Goal: Information Seeking & Learning: Learn about a topic

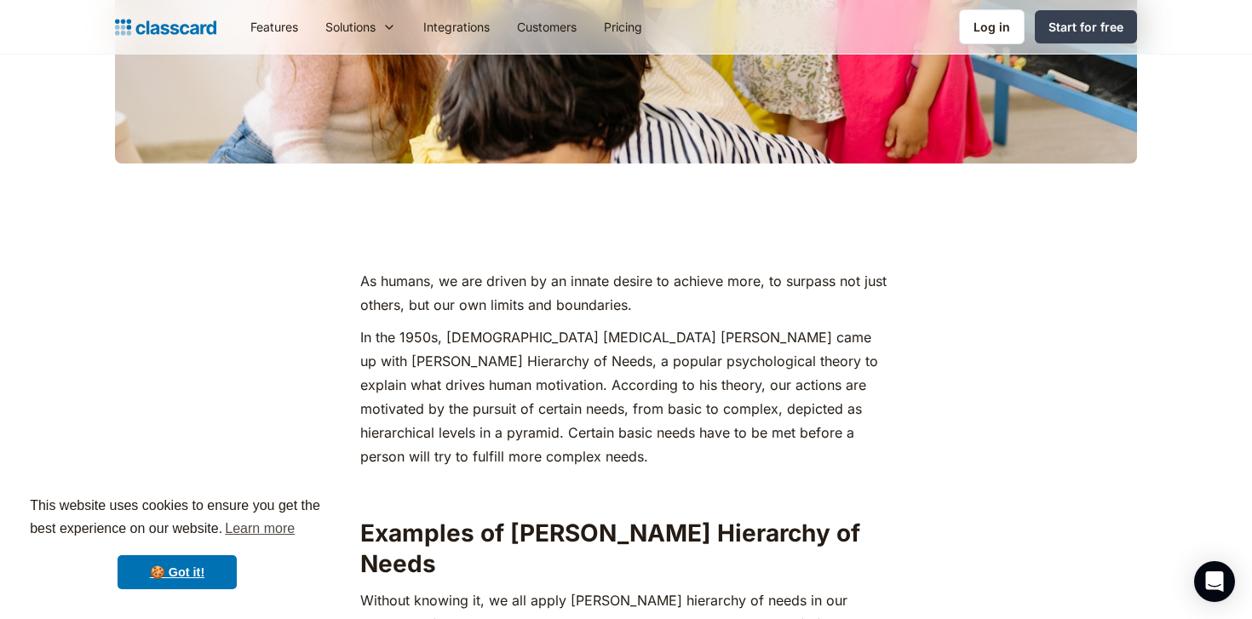
scroll to position [668, 0]
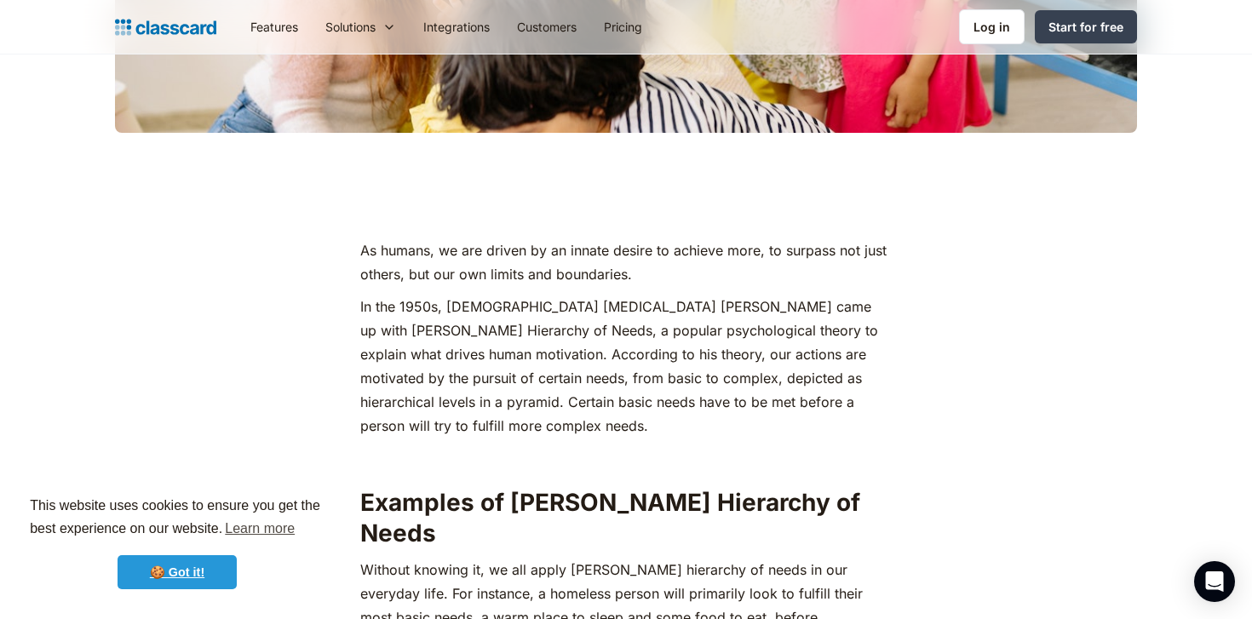
click at [229, 571] on link "🍪 Got it!" at bounding box center [177, 572] width 119 height 34
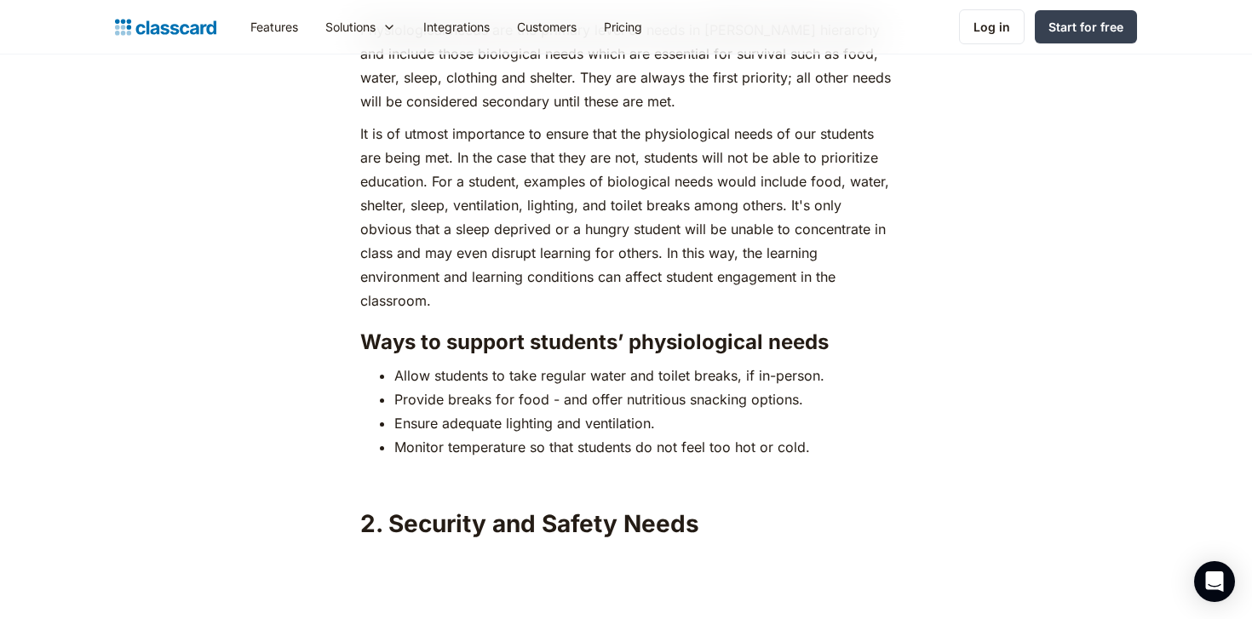
scroll to position [2488, 0]
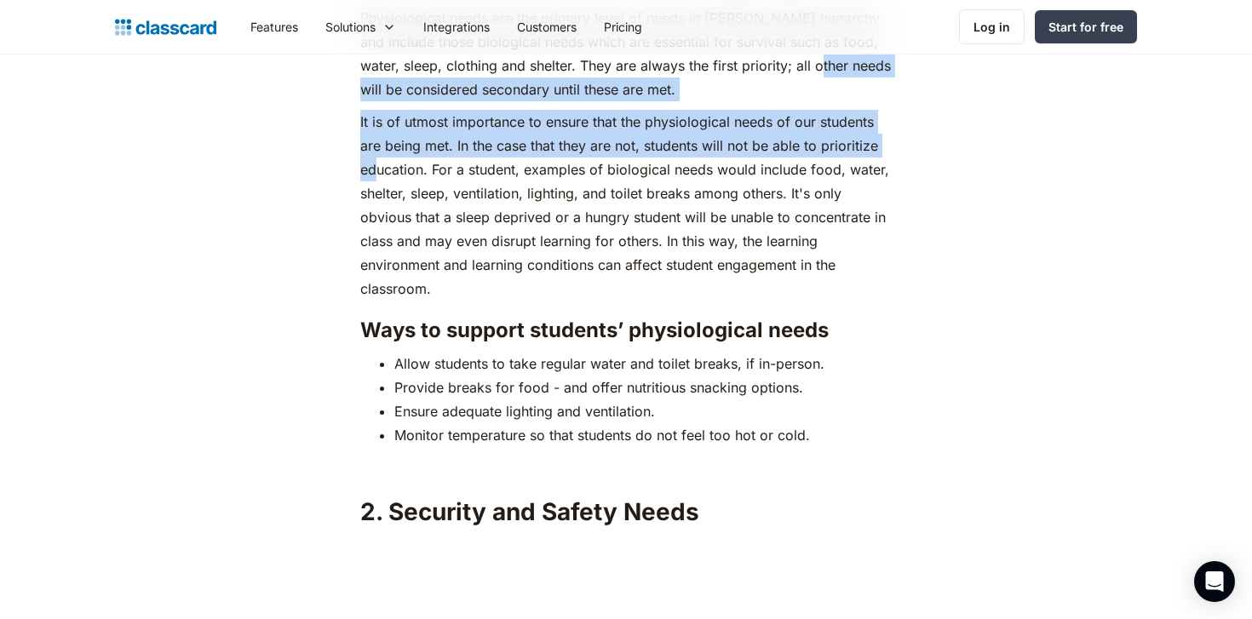
drag, startPoint x: 317, startPoint y: 66, endPoint x: 380, endPoint y: 133, distance: 91.6
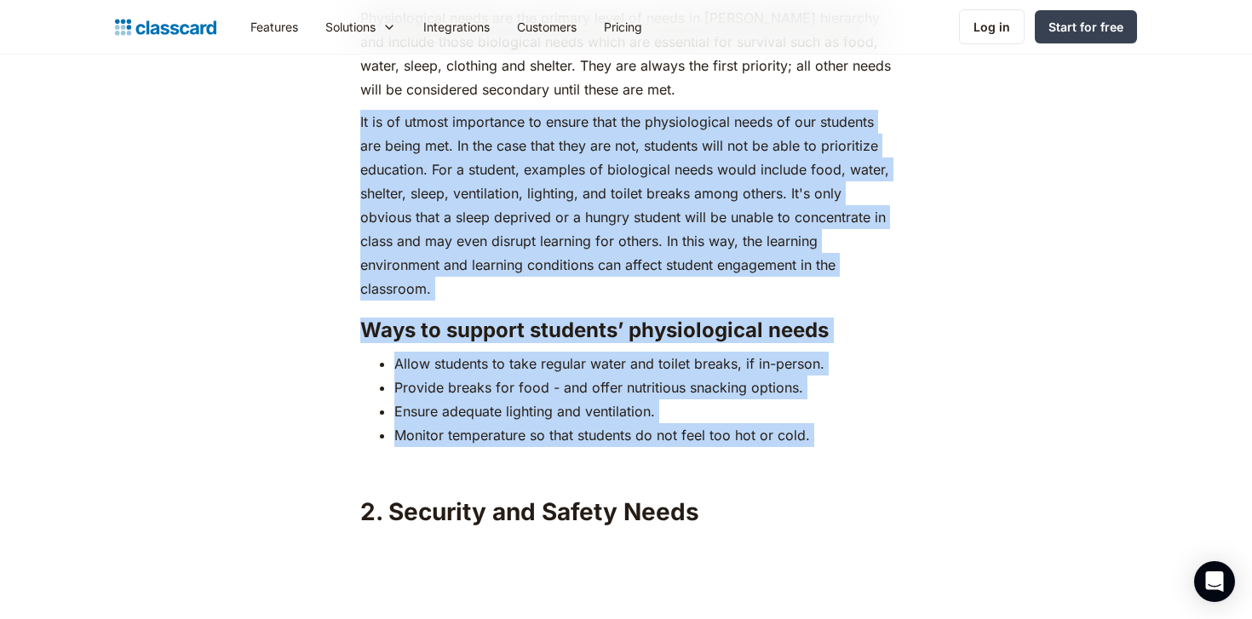
drag, startPoint x: 353, startPoint y: 91, endPoint x: 817, endPoint y: 399, distance: 557.1
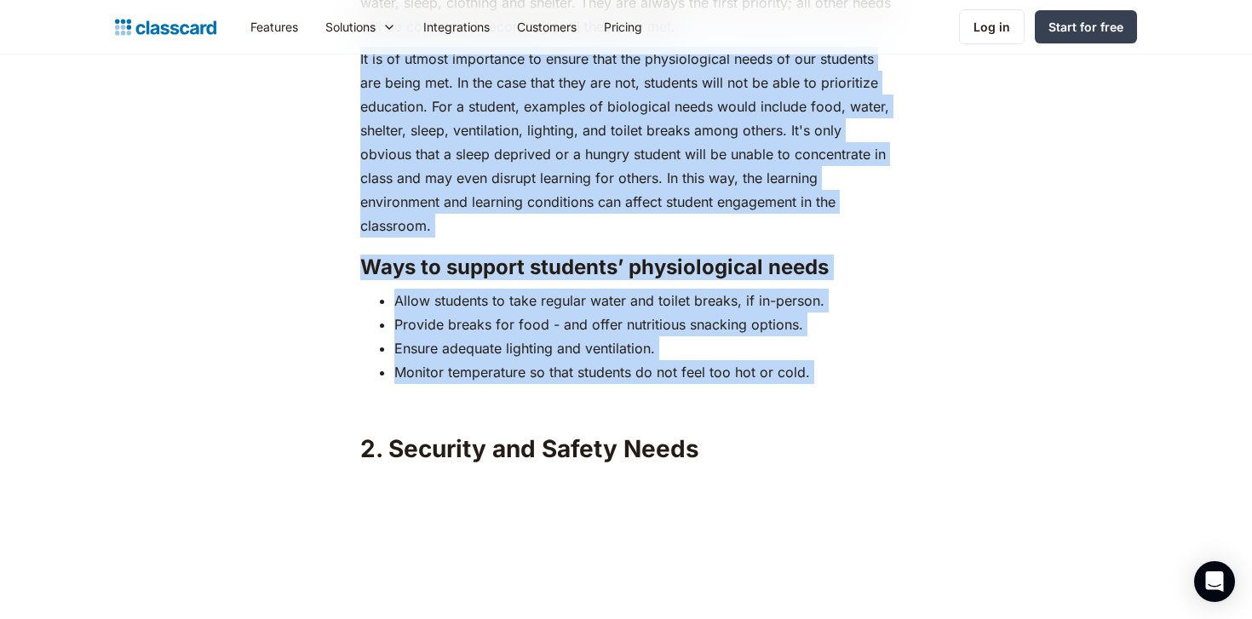
scroll to position [2866, 0]
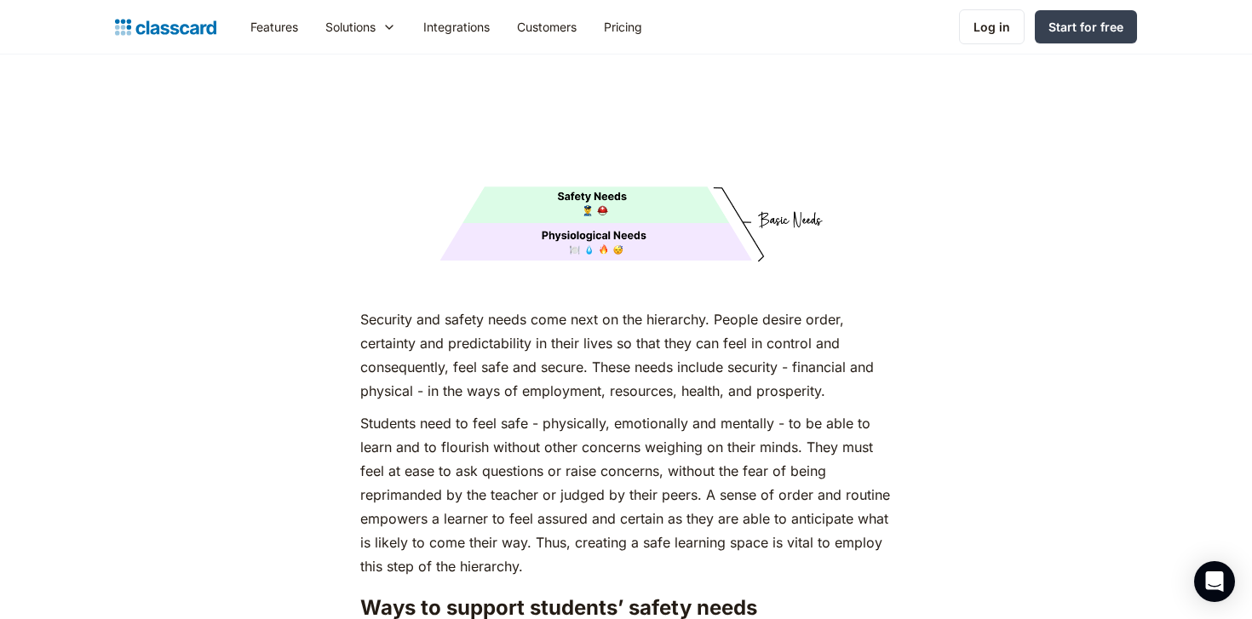
scroll to position [3027, 0]
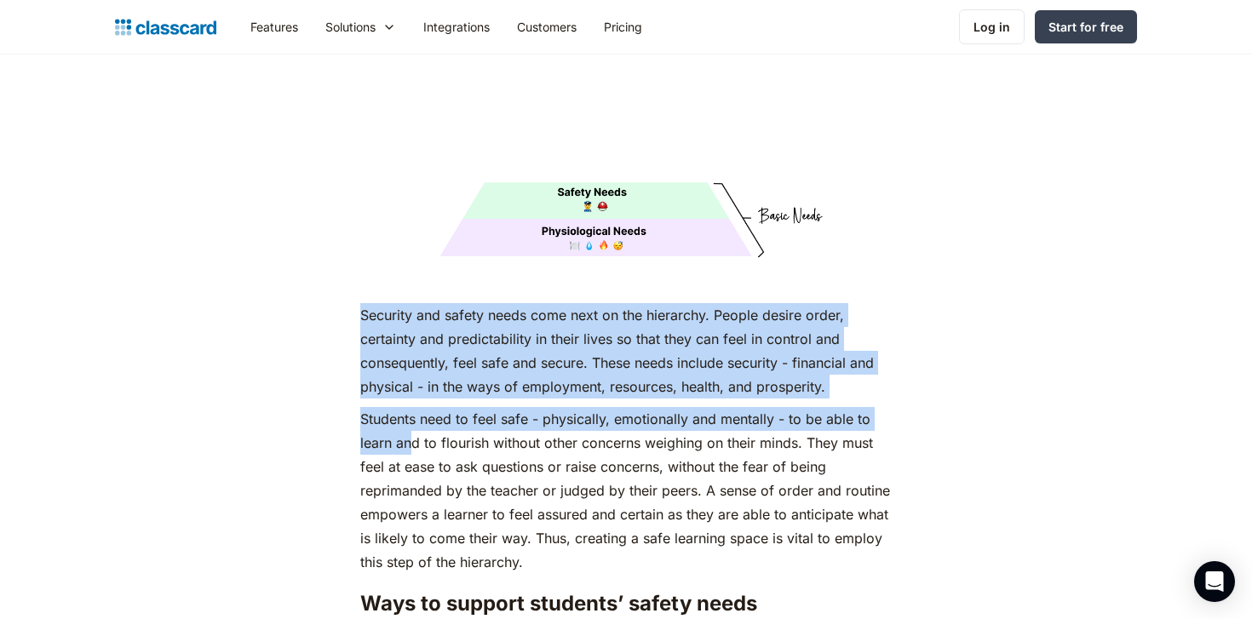
drag, startPoint x: 335, startPoint y: 267, endPoint x: 411, endPoint y: 402, distance: 155.6
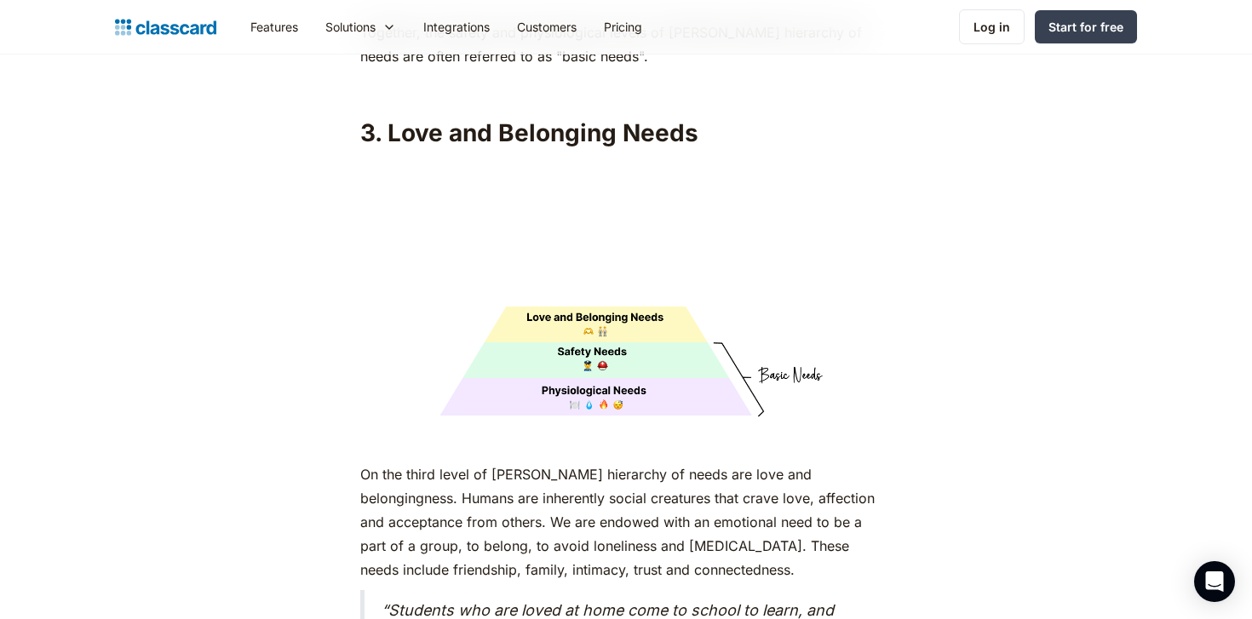
scroll to position [3977, 0]
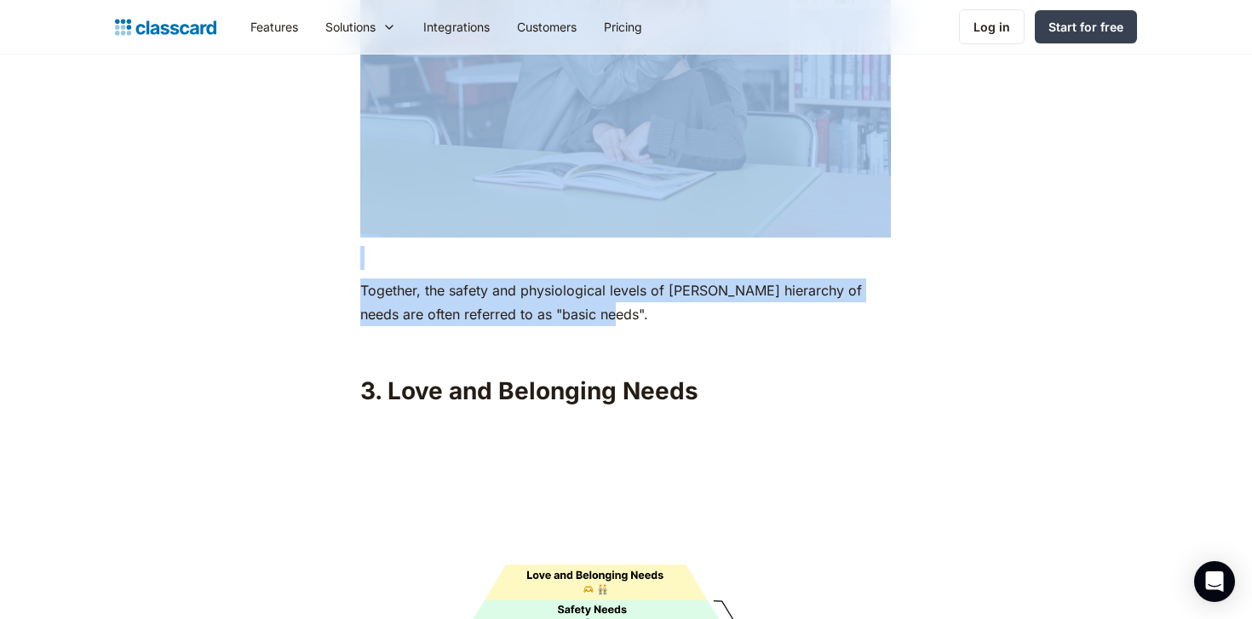
drag, startPoint x: 335, startPoint y: 264, endPoint x: 668, endPoint y: 280, distance: 334.2
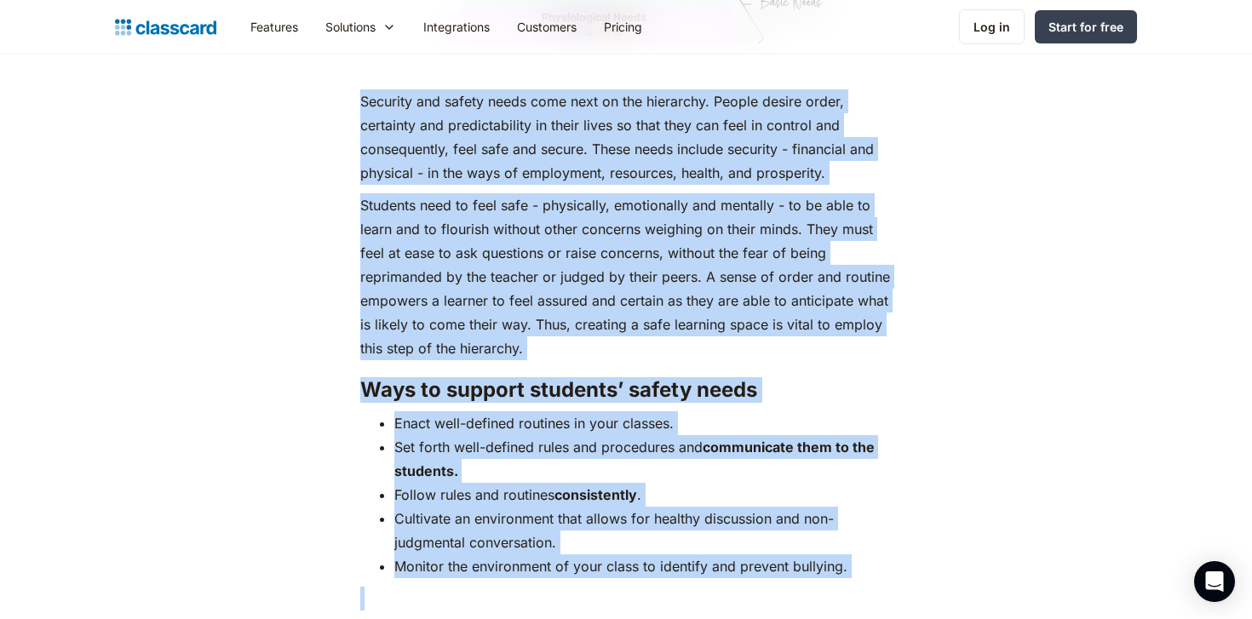
scroll to position [3242, 0]
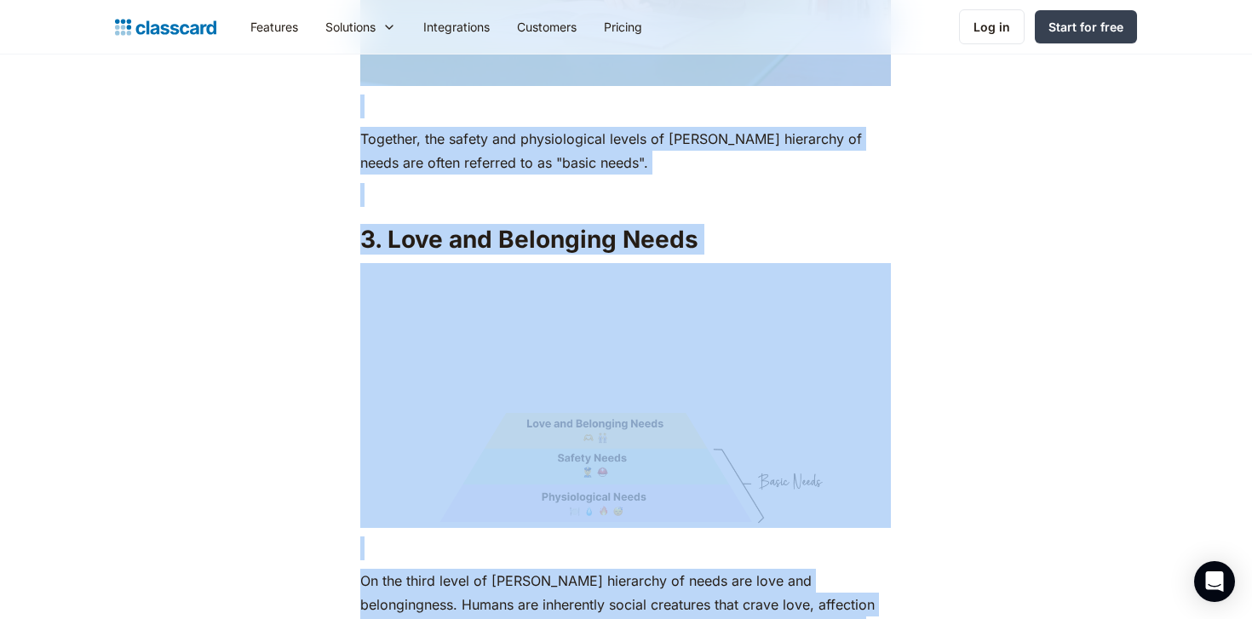
scroll to position [4167, 0]
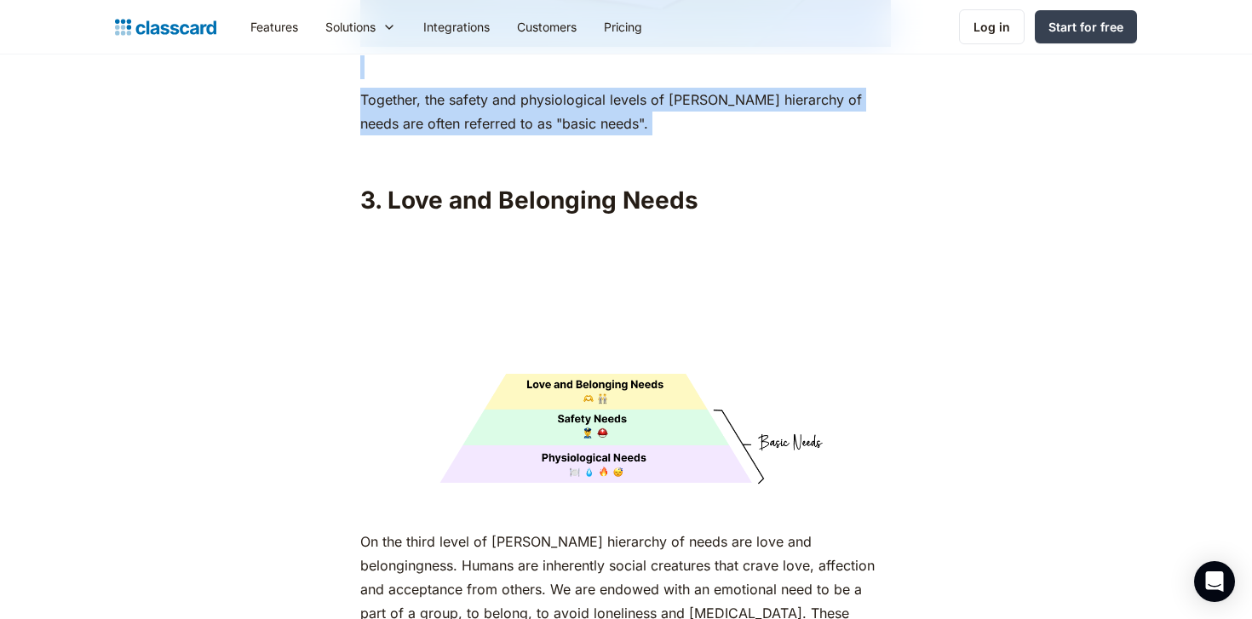
drag, startPoint x: 324, startPoint y: 159, endPoint x: 609, endPoint y: 128, distance: 287.0
click at [609, 128] on div "As humans, we are driven by an innate desire to achieve more, to surpass not ju…" at bounding box center [625, 541] width 692 height 7603
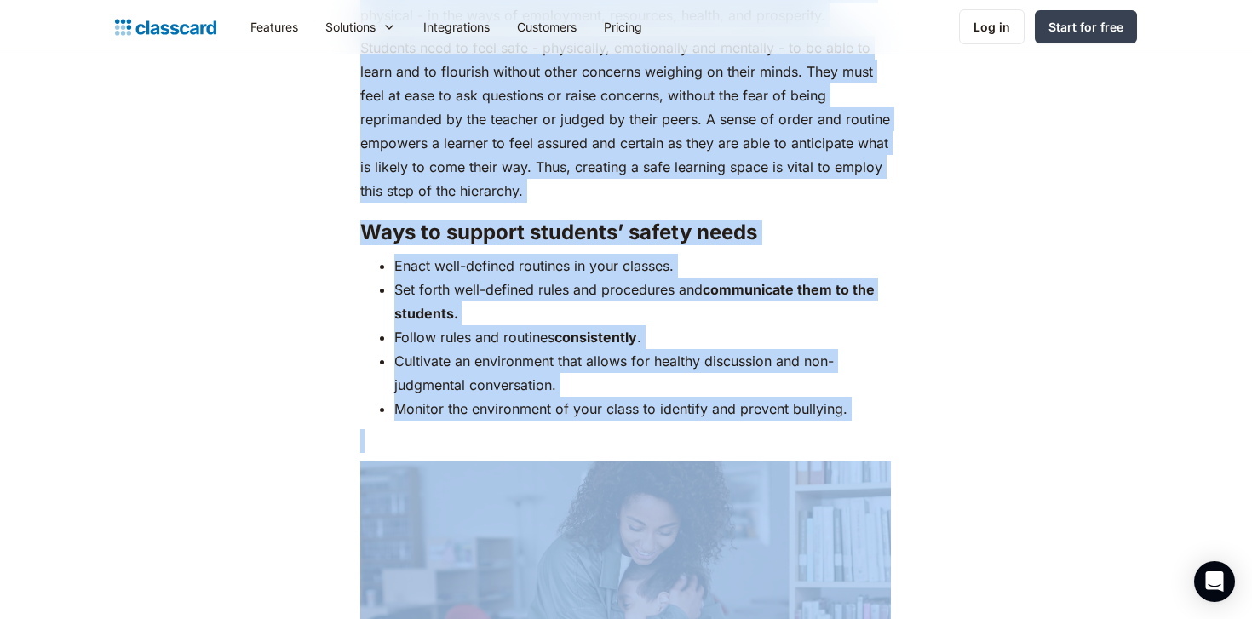
scroll to position [3404, 0]
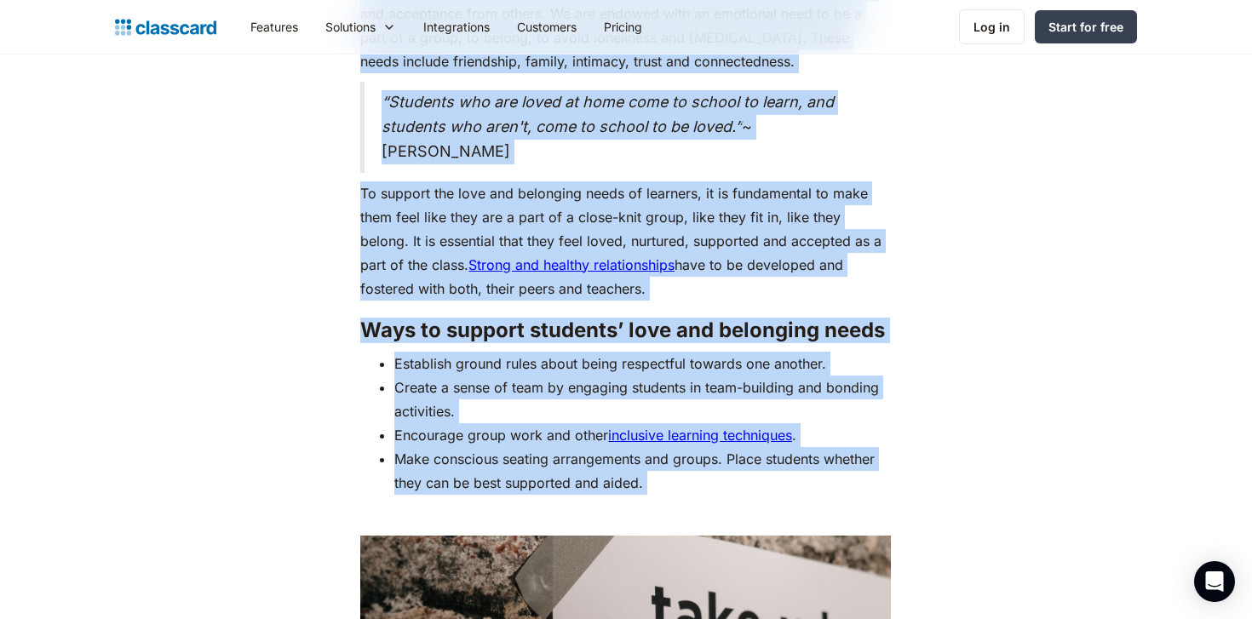
scroll to position [4846, 0]
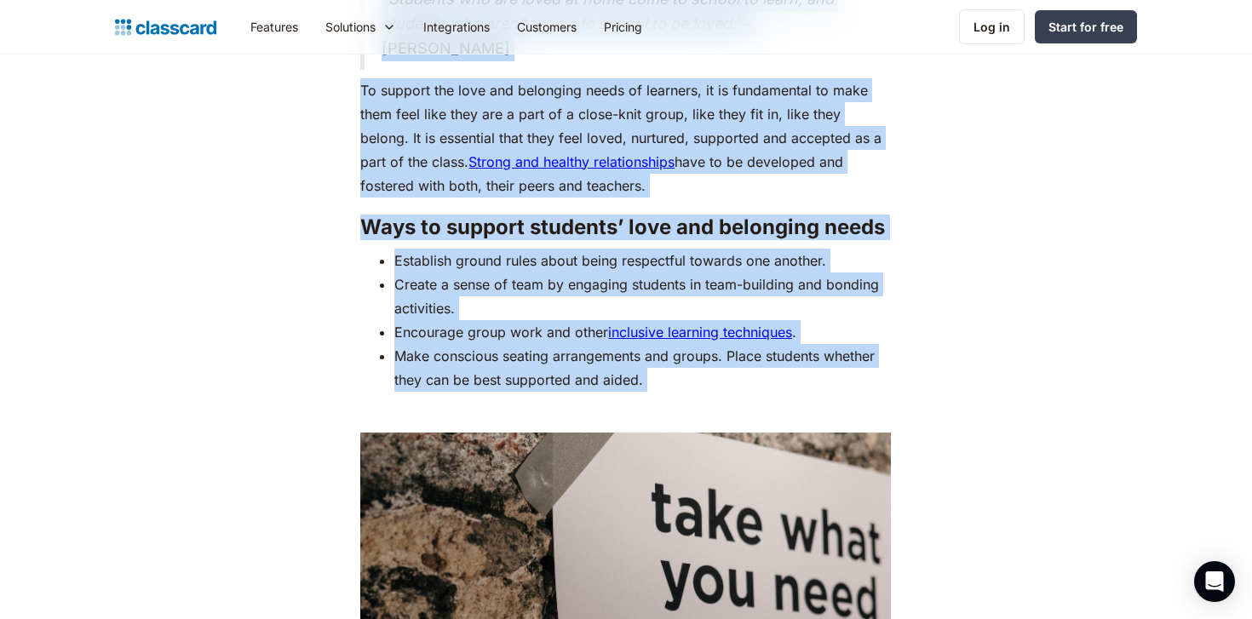
drag, startPoint x: 246, startPoint y: 222, endPoint x: 312, endPoint y: 502, distance: 286.9
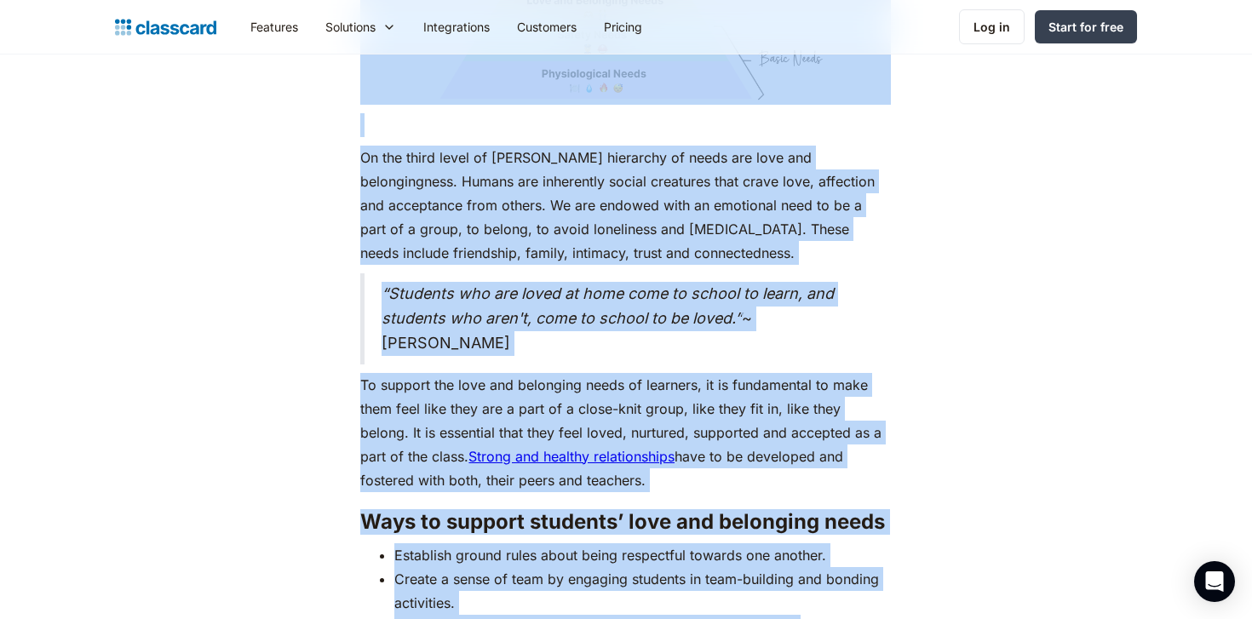
scroll to position [4567, 0]
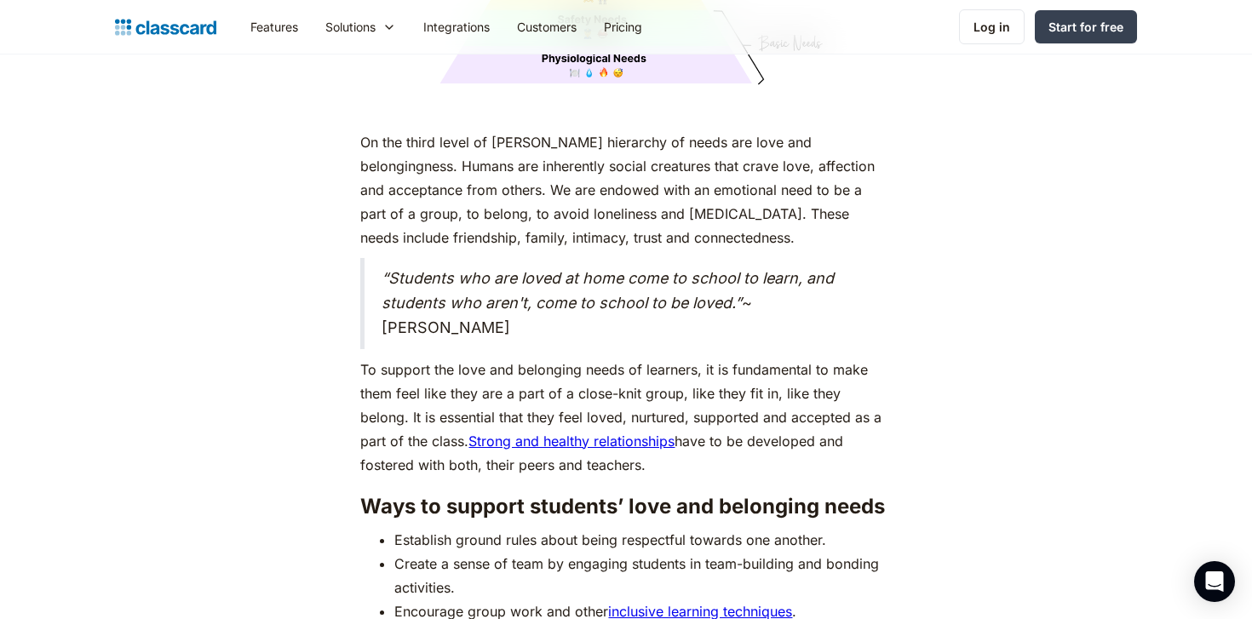
click at [198, 312] on div "As humans, we are driven by an innate desire to achieve more, to surpass not ju…" at bounding box center [625, 141] width 1039 height 7603
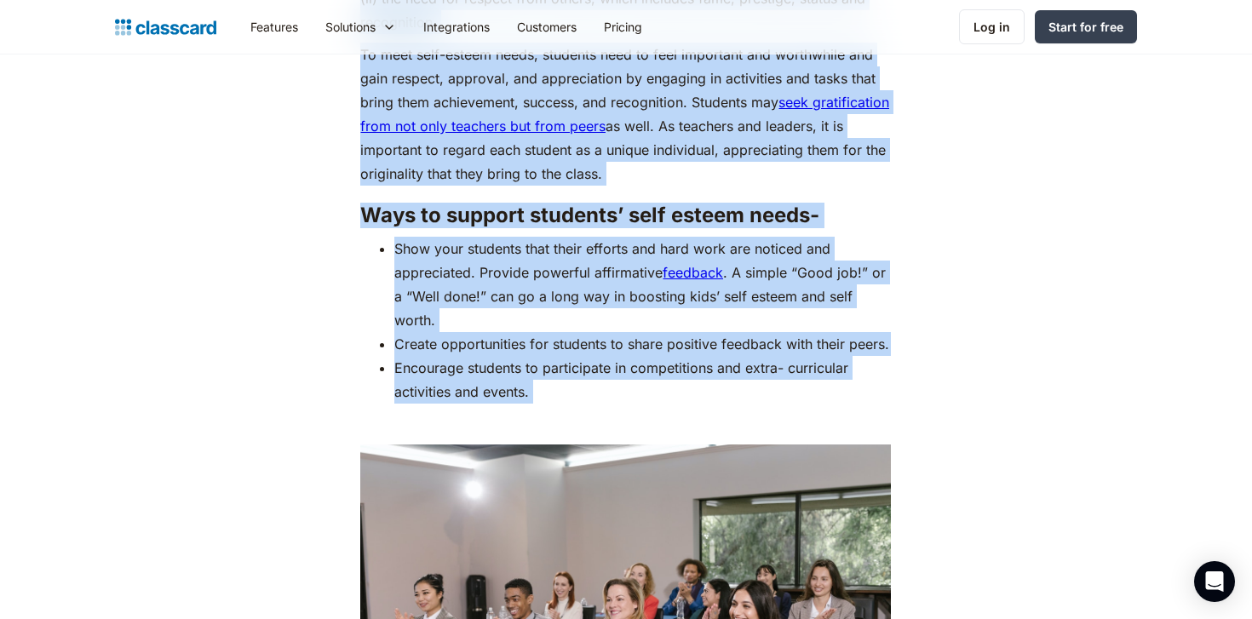
scroll to position [6382, 0]
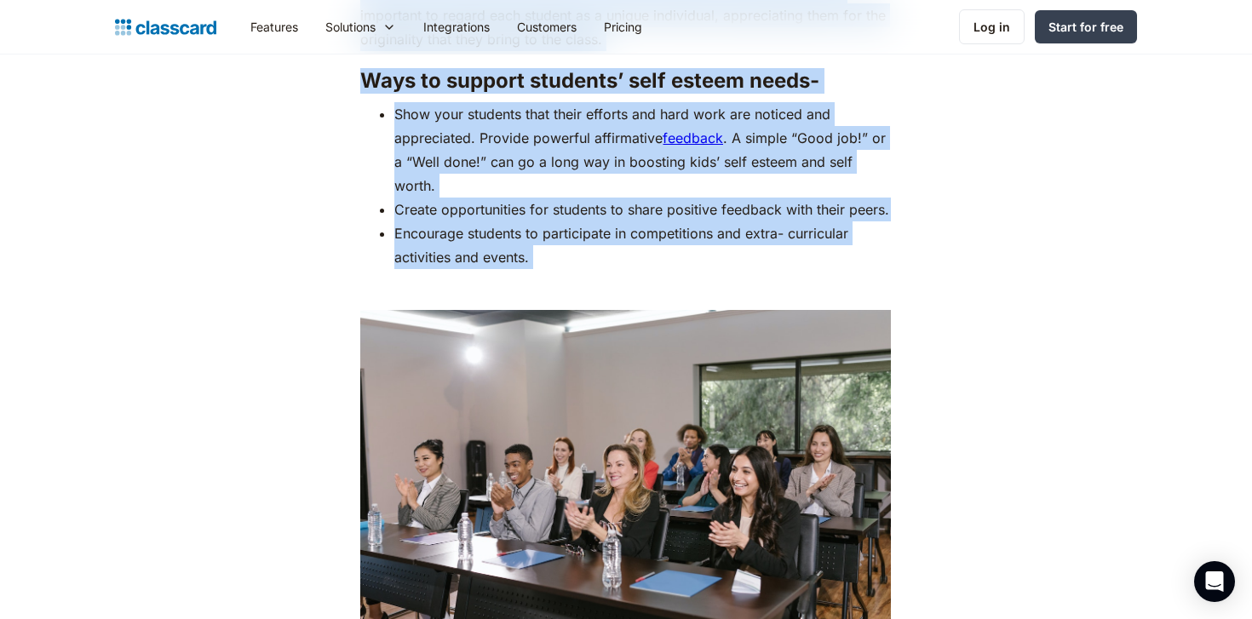
drag, startPoint x: 295, startPoint y: 89, endPoint x: 253, endPoint y: 507, distance: 420.3
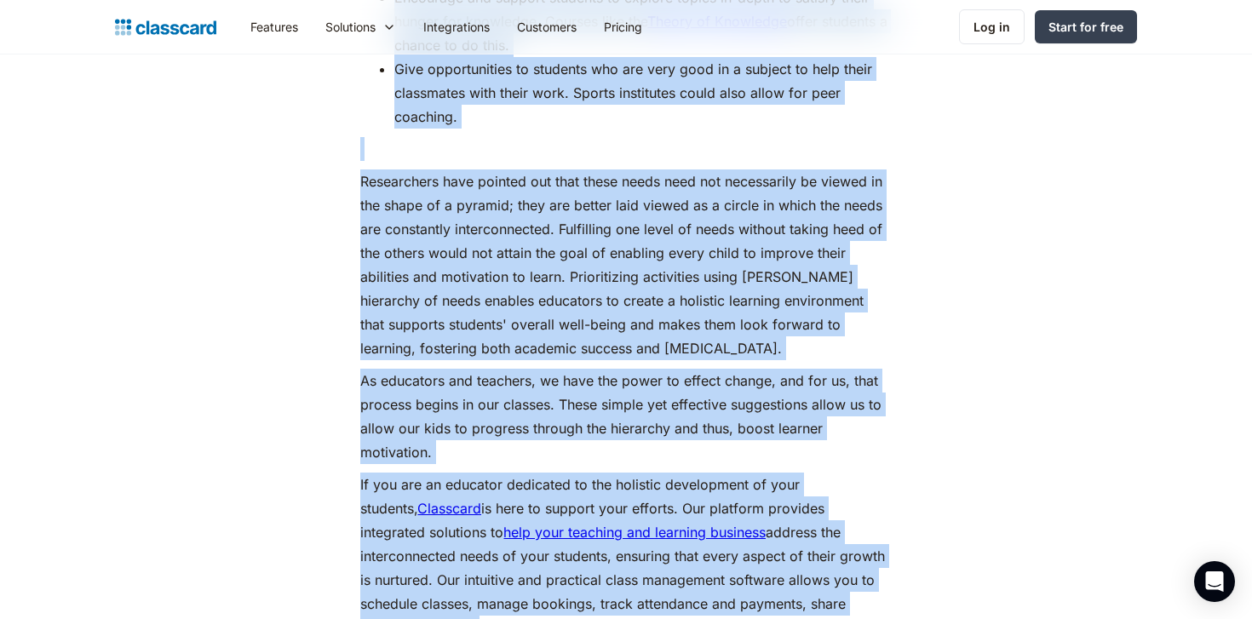
scroll to position [7874, 0]
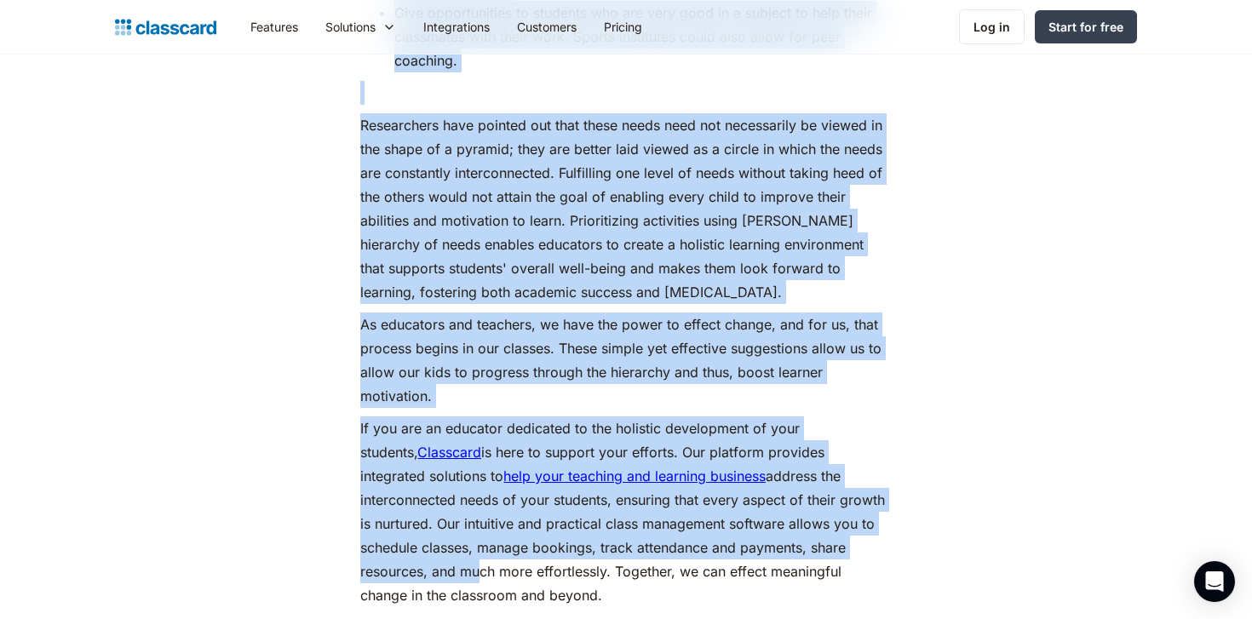
drag, startPoint x: 347, startPoint y: 282, endPoint x: 361, endPoint y: 602, distance: 320.5
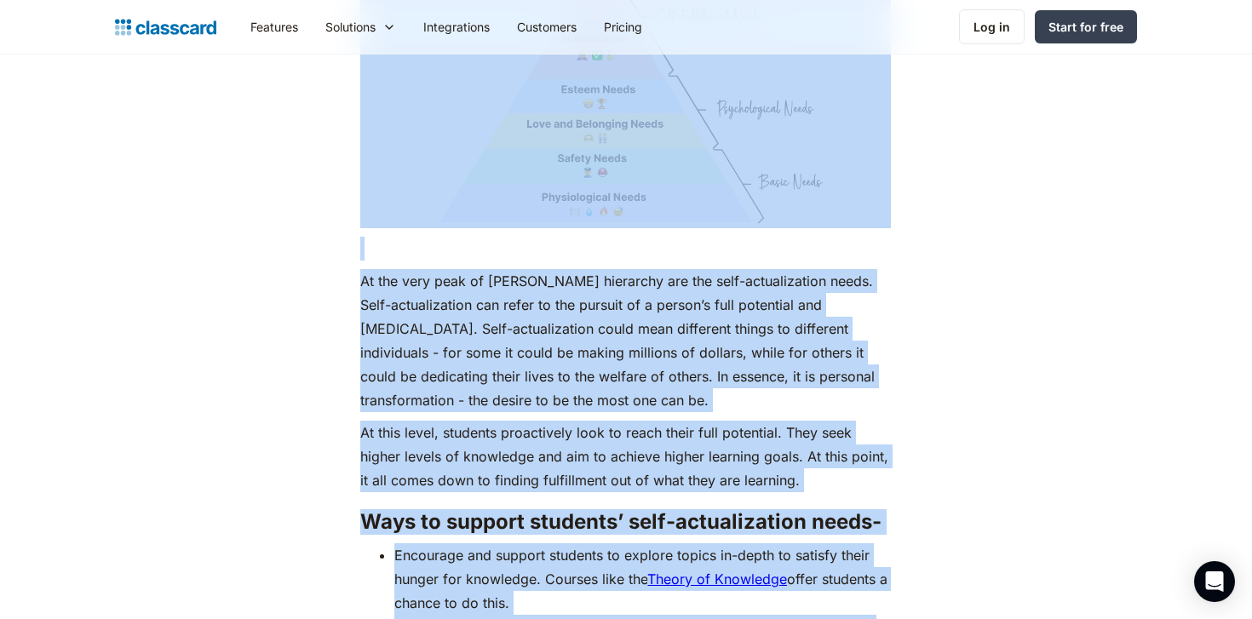
scroll to position [7256, 0]
